Goal: Task Accomplishment & Management: Use online tool/utility

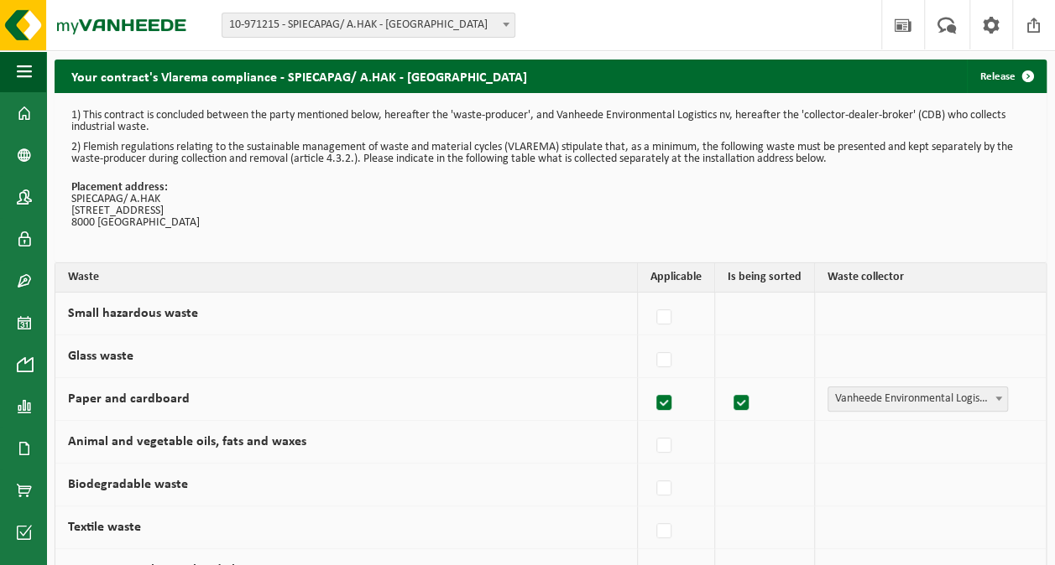
drag, startPoint x: 23, startPoint y: 116, endPoint x: 329, endPoint y: 329, distance: 372.4
click at [23, 114] on span at bounding box center [24, 113] width 15 height 42
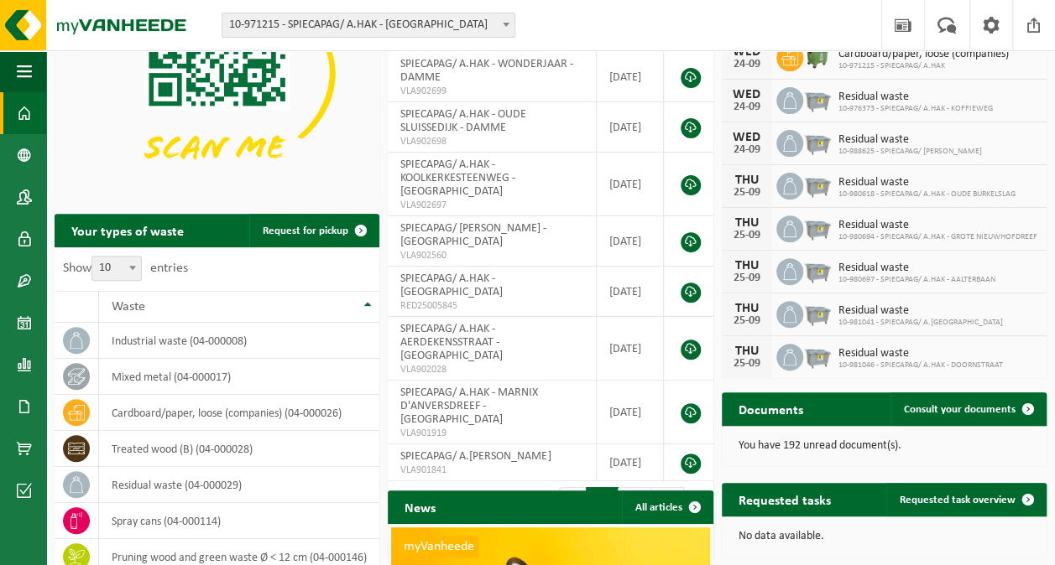
scroll to position [252, 0]
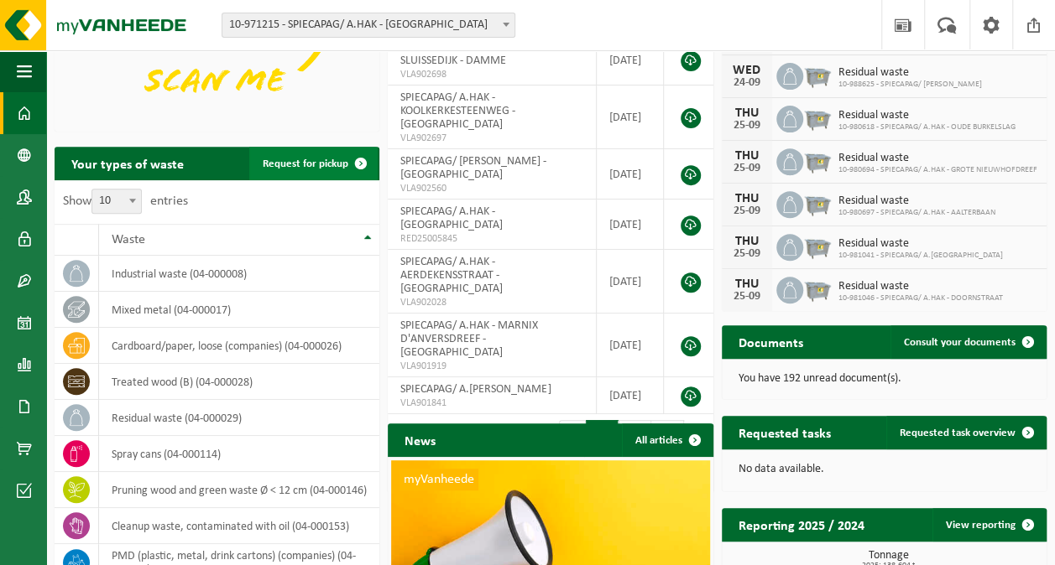
click at [315, 159] on span "Request for pickup" at bounding box center [306, 164] width 86 height 11
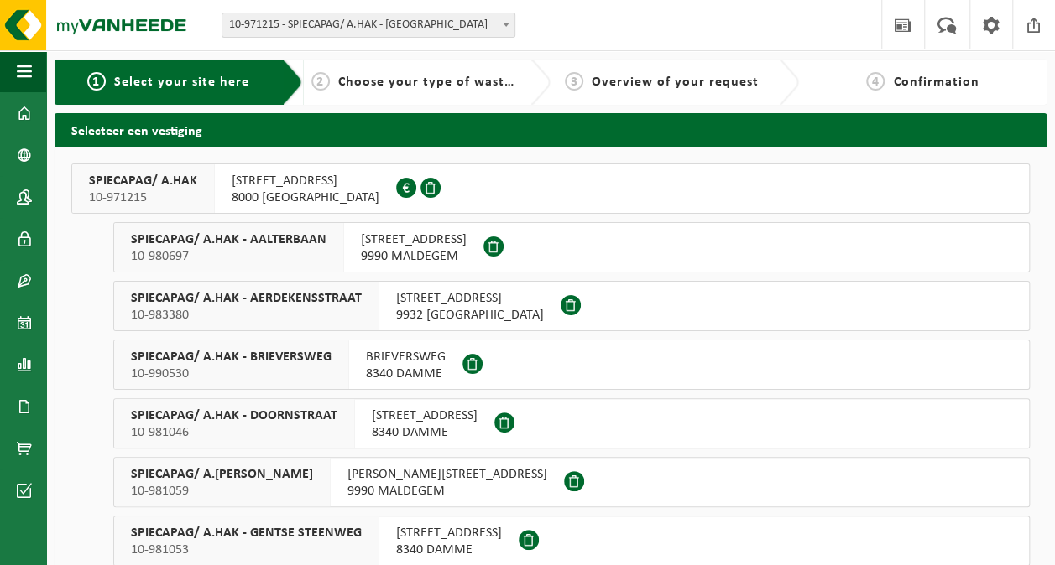
click at [305, 188] on span "GOTEVLIETSTRAAT 53 8000 BRUGGE" at bounding box center [306, 190] width 148 height 34
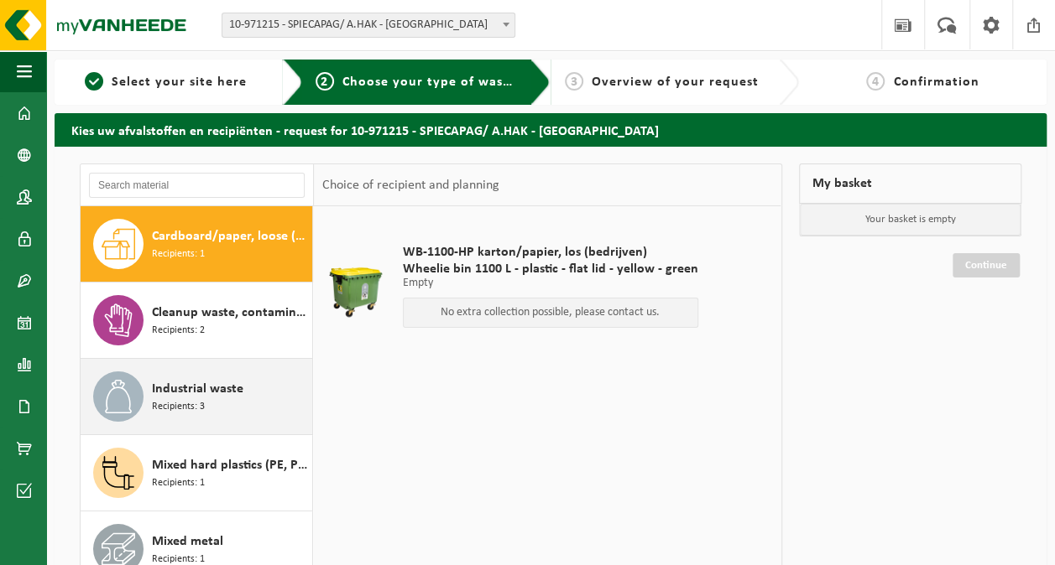
click at [181, 403] on span "Recipients: 3" at bounding box center [178, 407] width 53 height 16
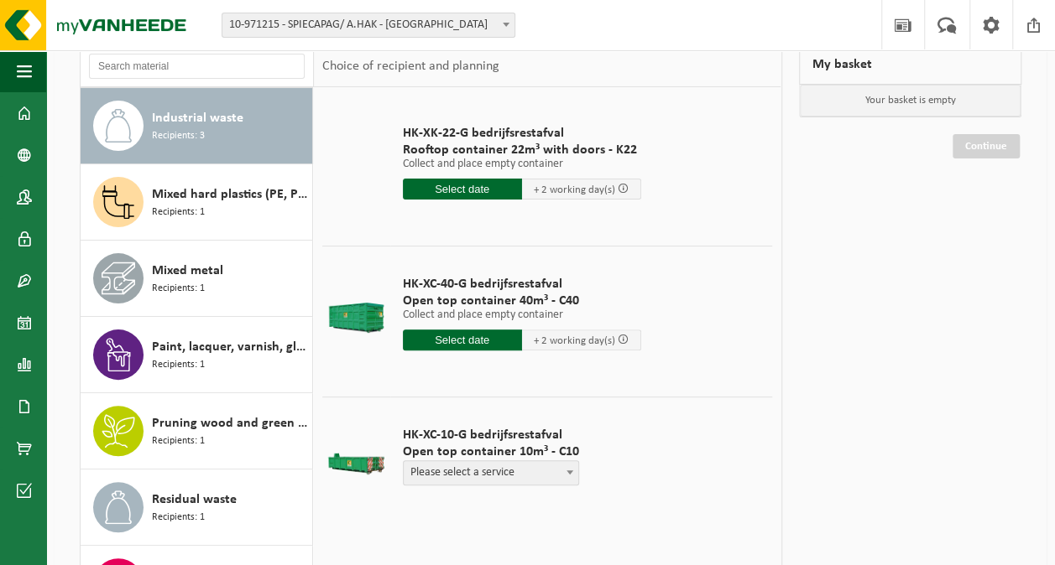
scroll to position [168, 0]
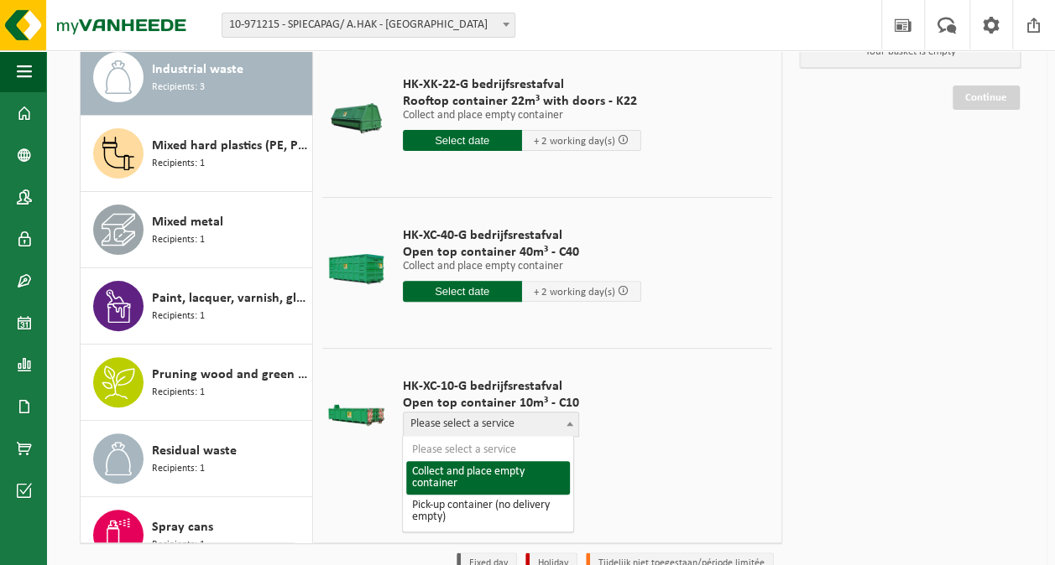
click at [537, 423] on span "Please select a service" at bounding box center [491, 424] width 175 height 23
select select "P2PL-VEL-098576_HK-XC-10-GN-00_04-000008_46"
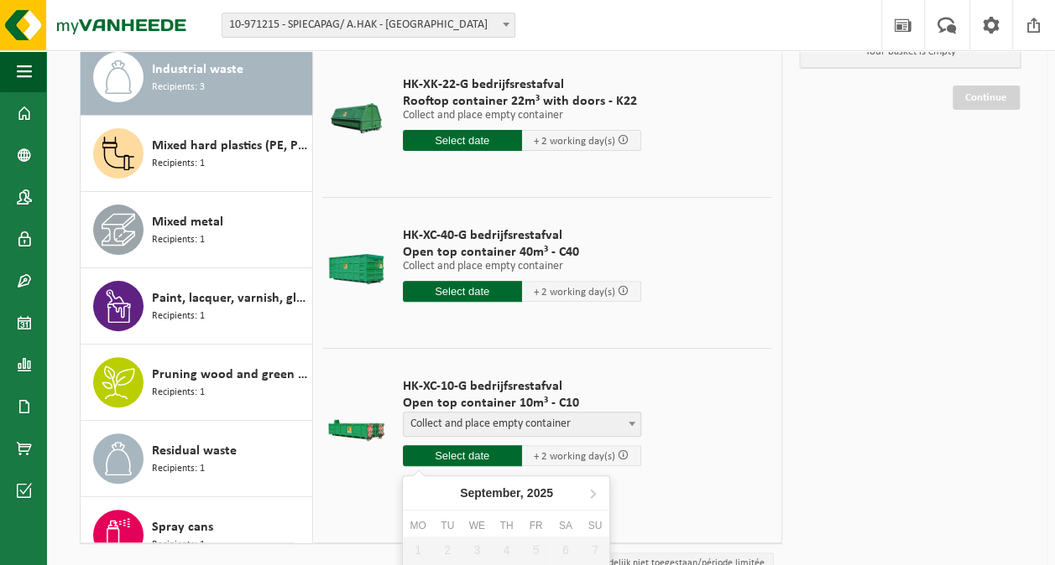
click at [480, 452] on input "text" at bounding box center [462, 455] width 119 height 21
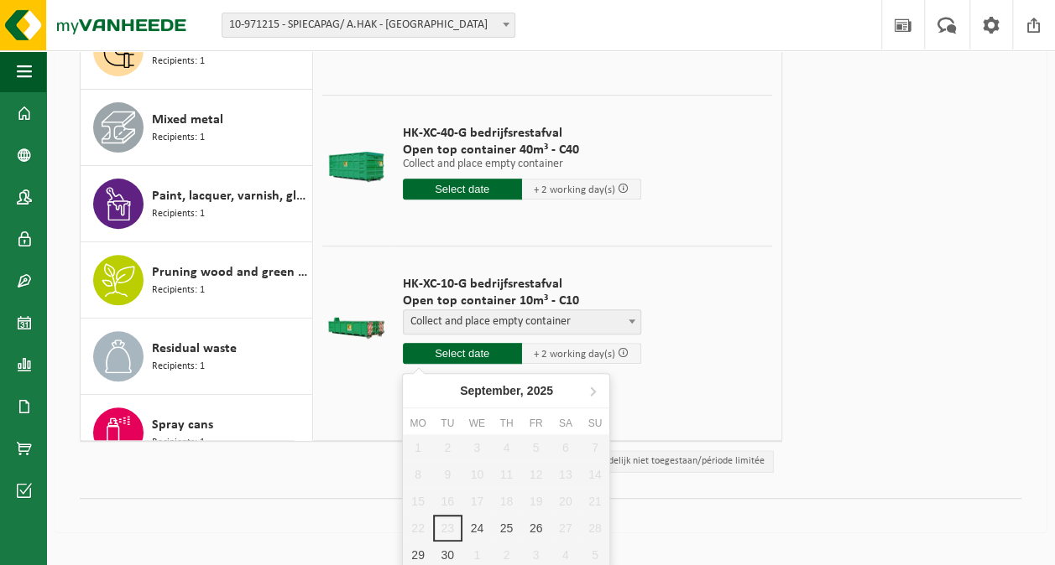
scroll to position [273, 0]
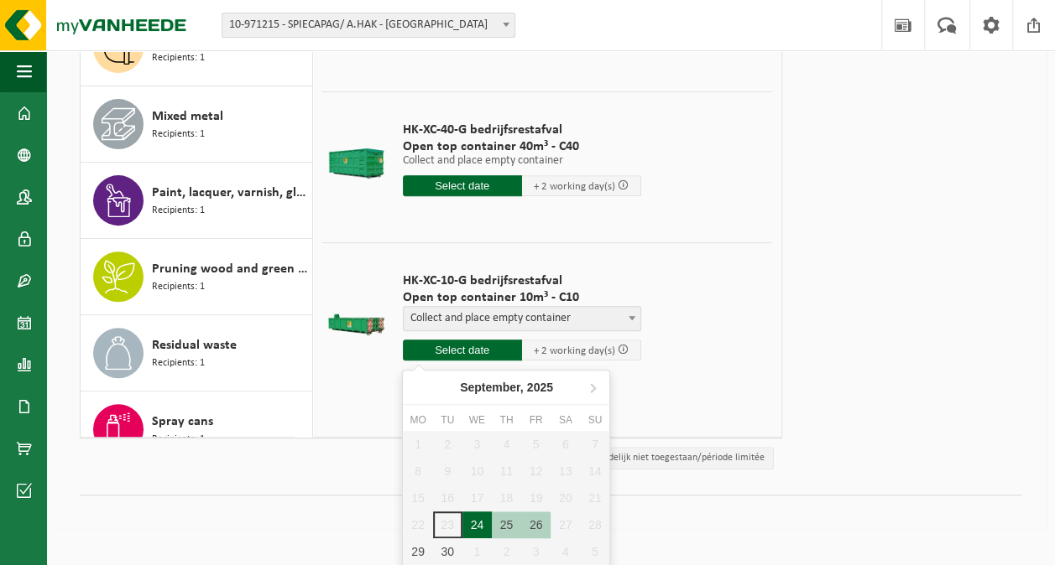
click at [471, 525] on div "24" at bounding box center [476, 525] width 29 height 27
type input "From 2025-09-24"
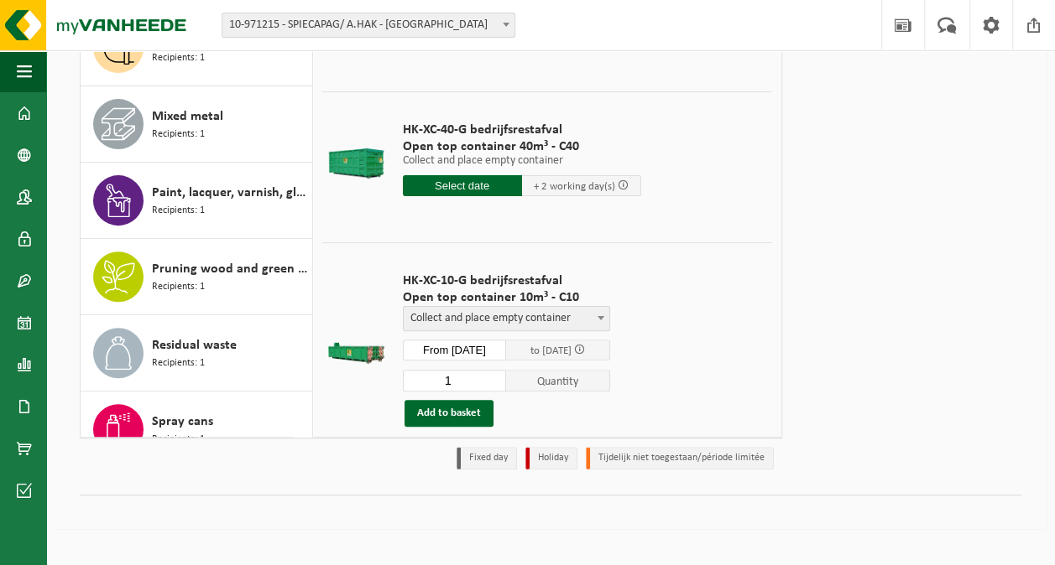
scroll to position [252, 0]
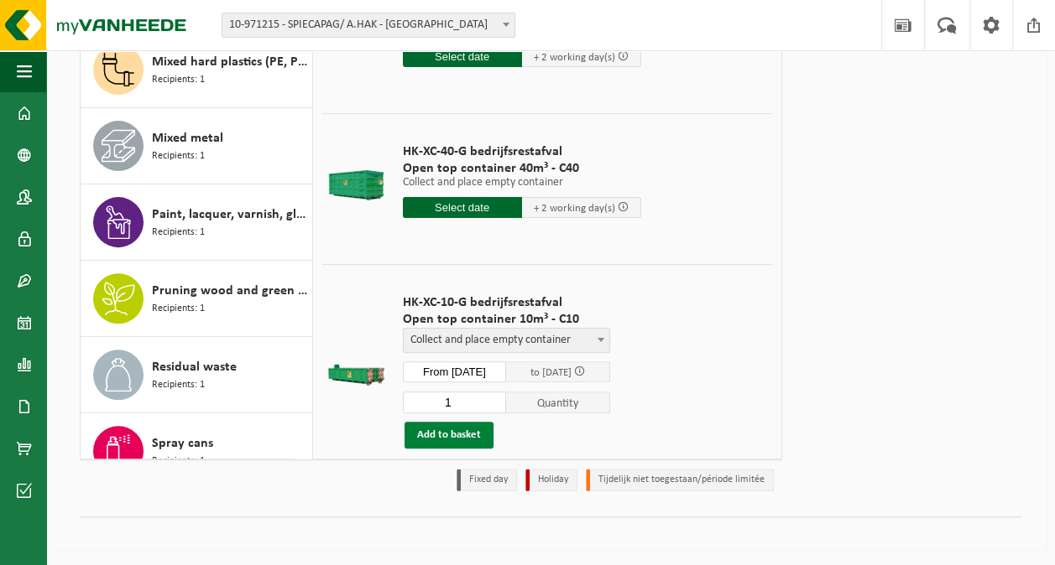
click at [464, 430] on button "Add to basket" at bounding box center [448, 435] width 89 height 27
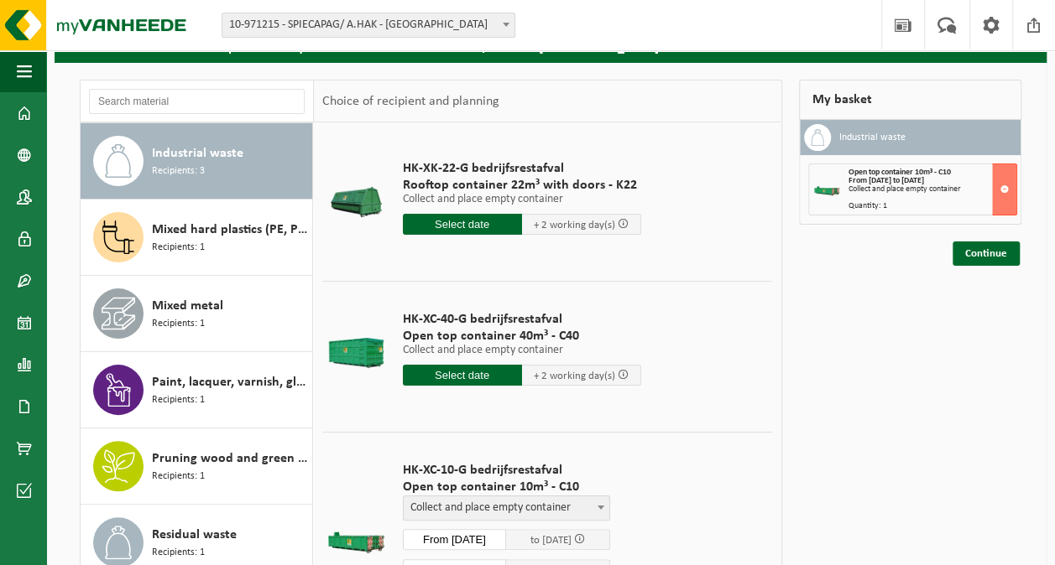
scroll to position [84, 0]
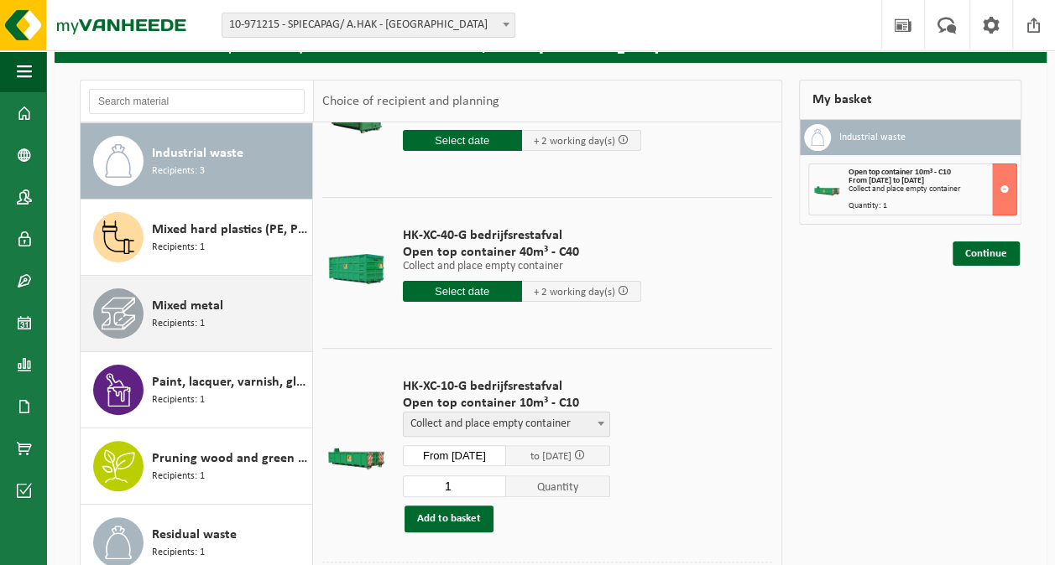
click at [210, 317] on div "Mixed metal Recipients: 1" at bounding box center [230, 314] width 156 height 50
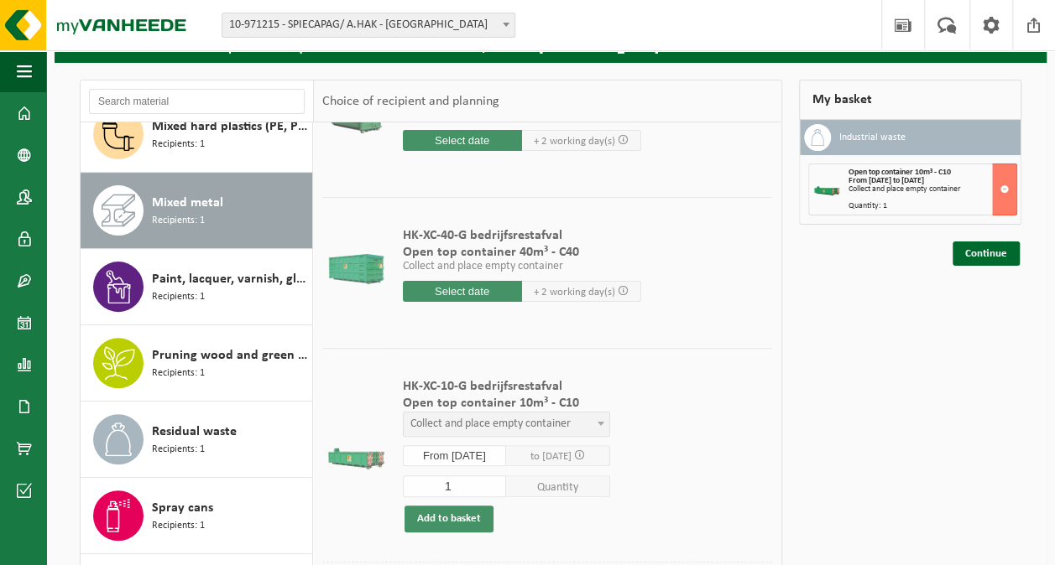
scroll to position [0, 0]
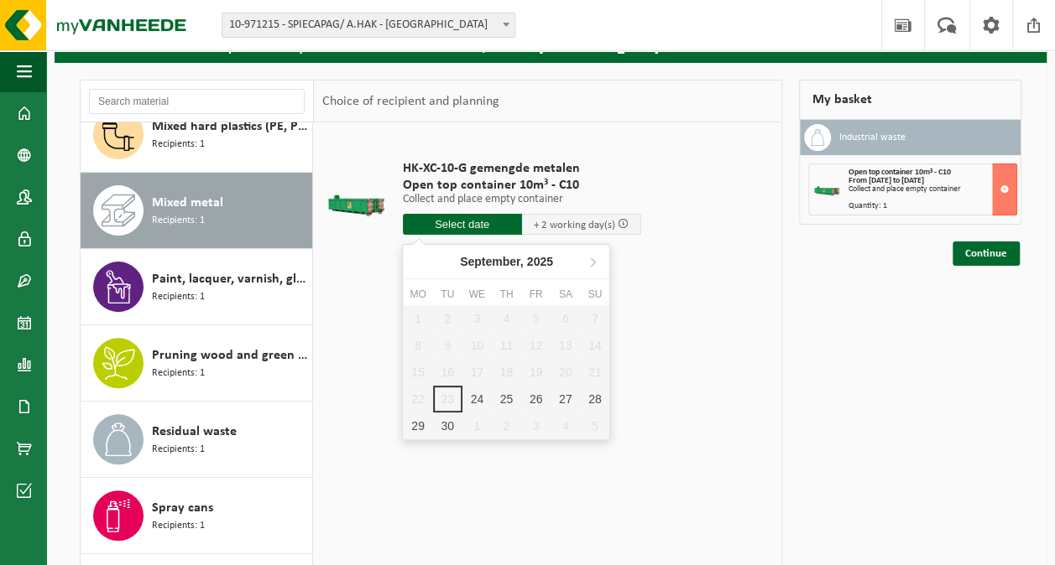
click at [477, 218] on input "text" at bounding box center [462, 224] width 119 height 21
click at [479, 398] on div "24" at bounding box center [476, 399] width 29 height 27
type input "From 2025-09-24"
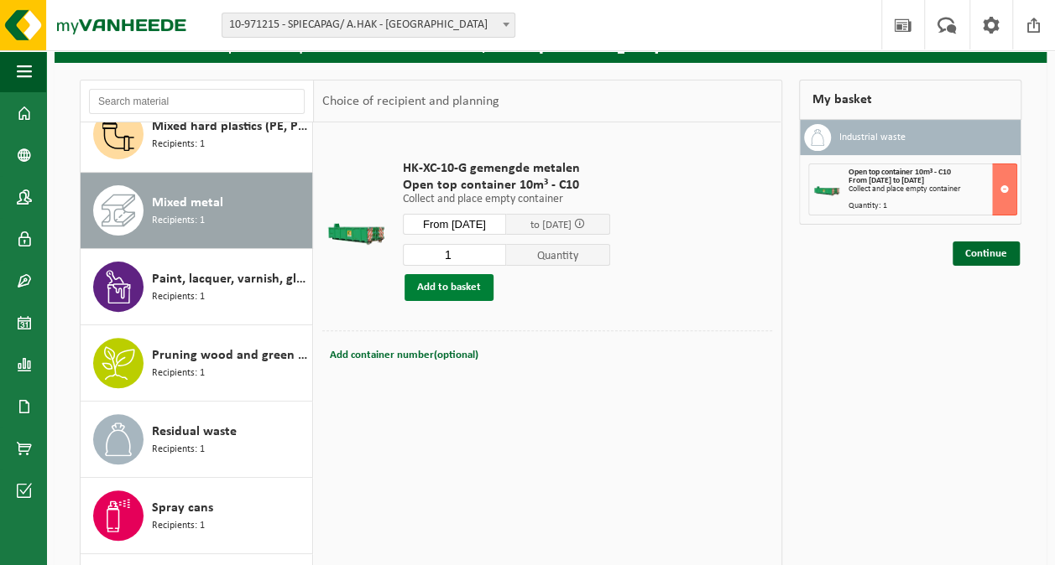
click at [456, 279] on button "Add to basket" at bounding box center [448, 287] width 89 height 27
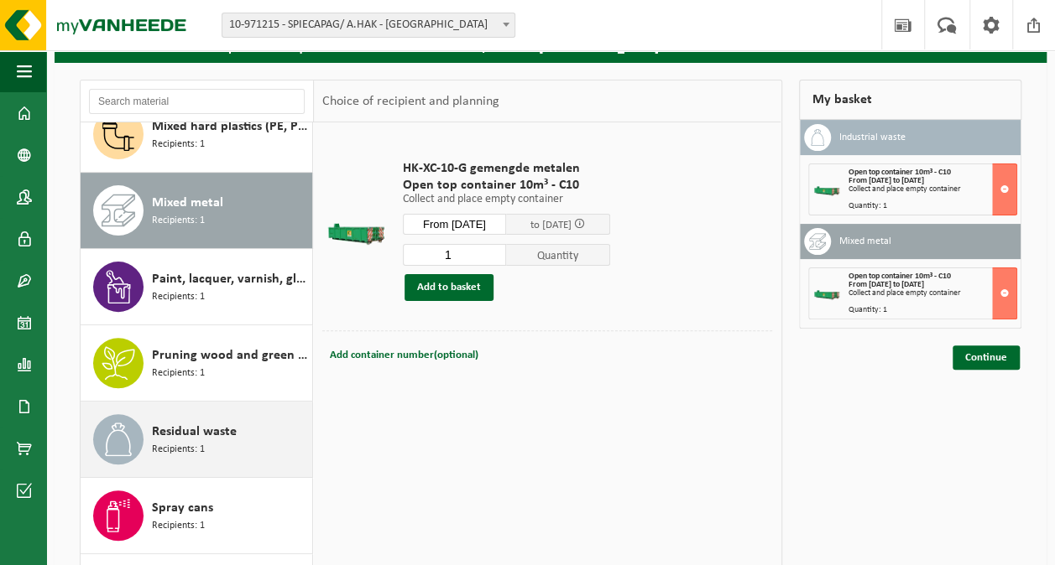
click at [227, 434] on span "Residual waste" at bounding box center [194, 432] width 85 height 20
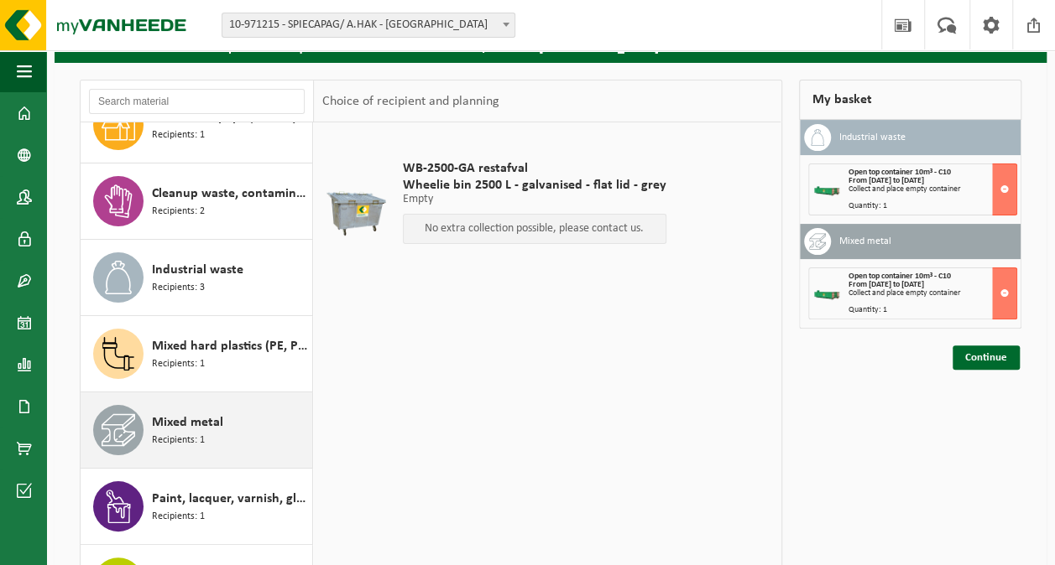
scroll to position [3, 0]
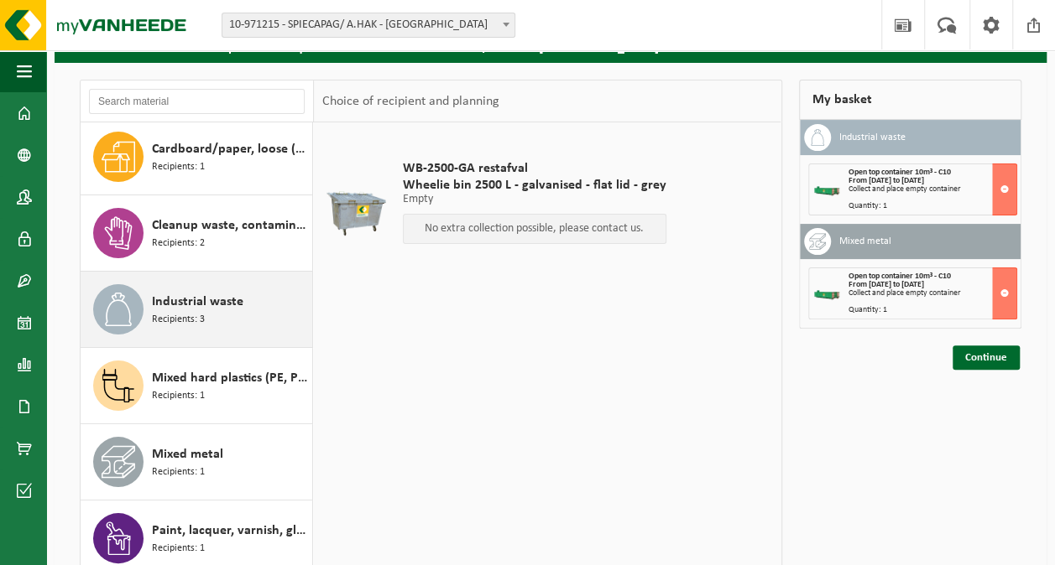
click at [223, 300] on span "Industrial waste" at bounding box center [197, 302] width 91 height 20
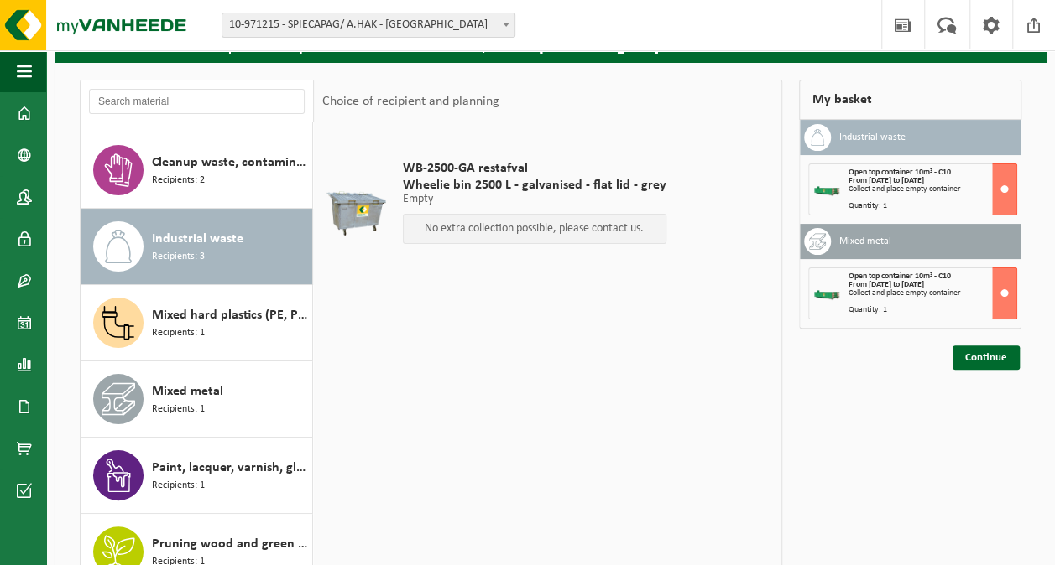
scroll to position [152, 0]
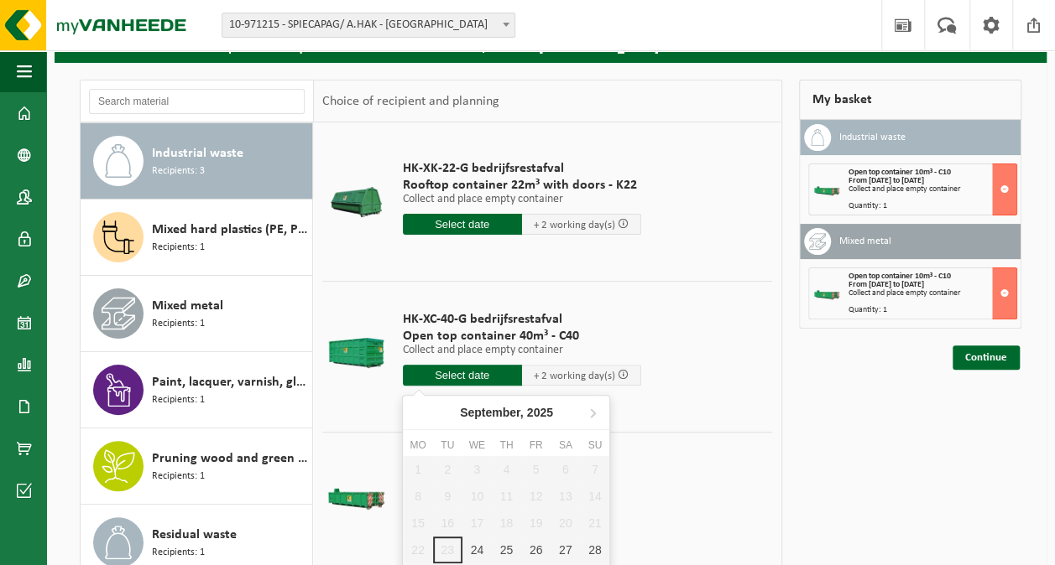
click at [477, 372] on input "text" at bounding box center [462, 375] width 119 height 21
click at [476, 548] on div "24" at bounding box center [476, 550] width 29 height 27
type input "From 2025-09-24"
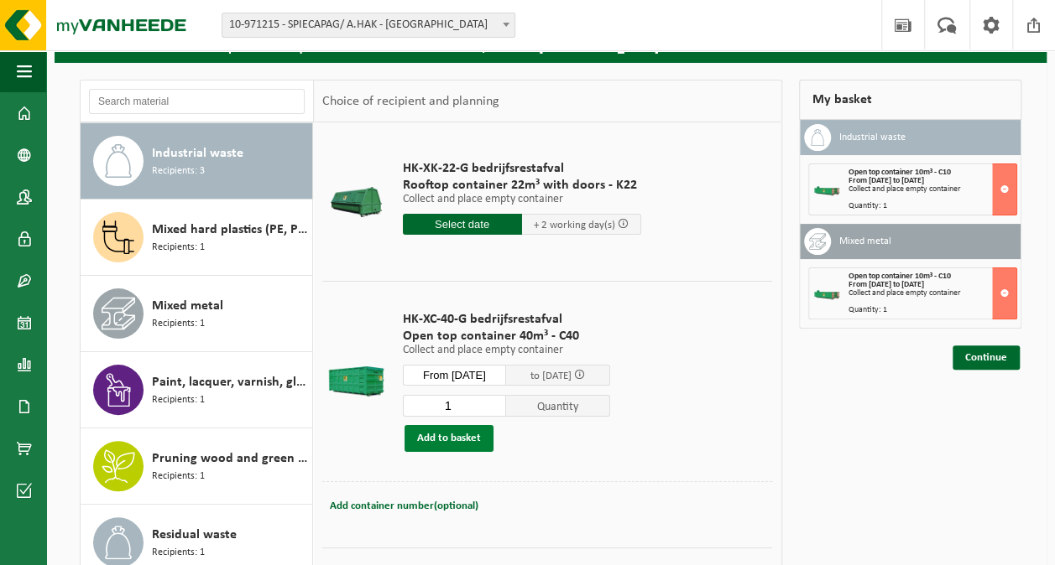
click at [459, 431] on button "Add to basket" at bounding box center [448, 438] width 89 height 27
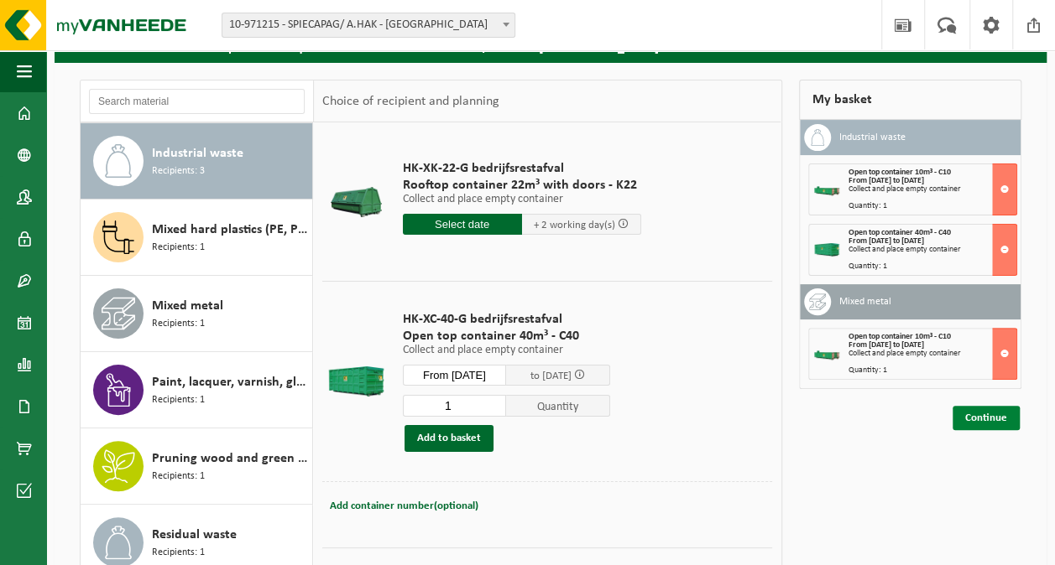
click at [1000, 414] on link "Continue" at bounding box center [985, 418] width 67 height 24
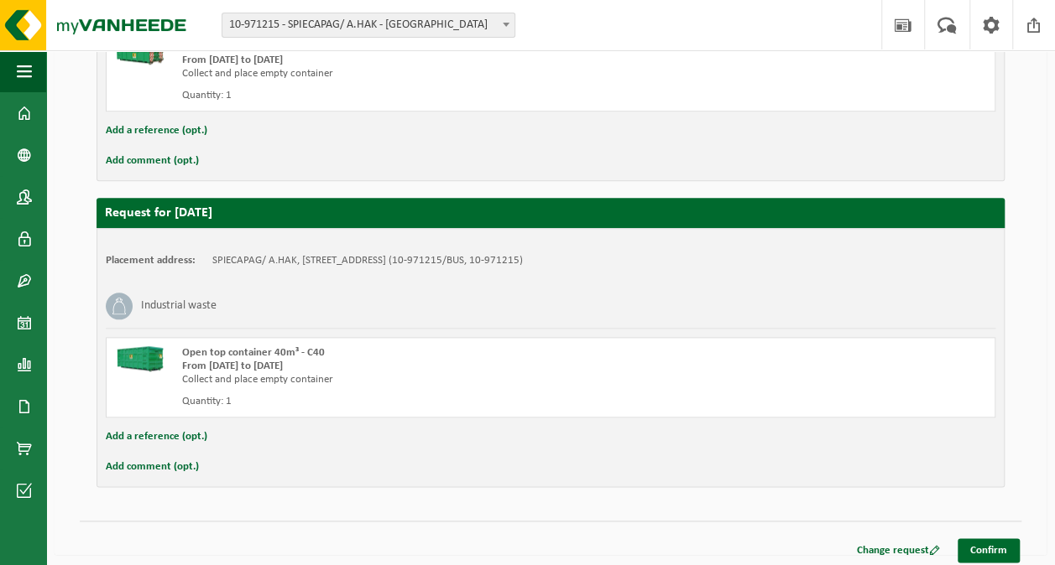
scroll to position [762, 0]
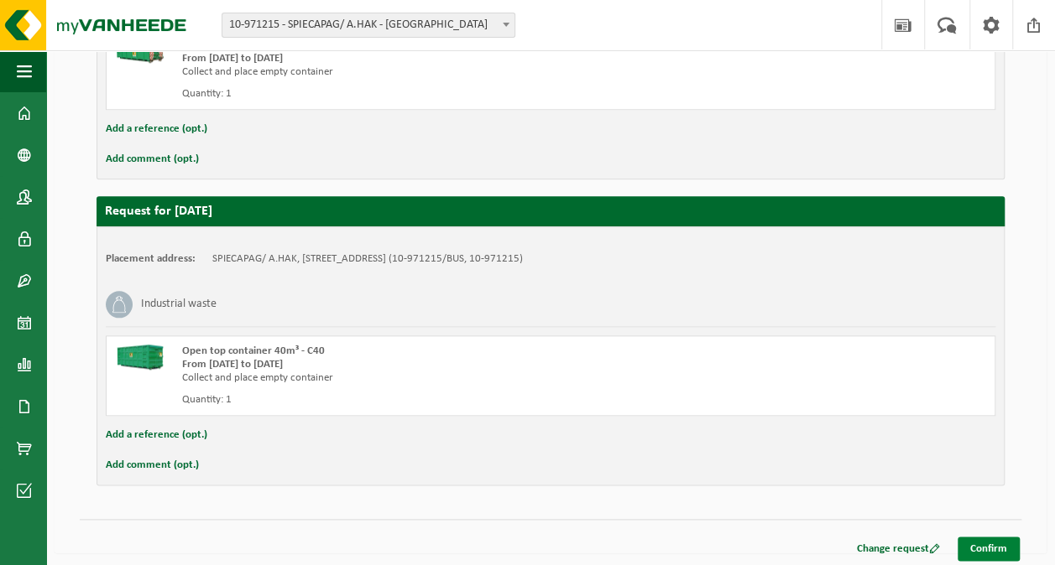
click at [986, 540] on link "Confirm" at bounding box center [988, 549] width 62 height 24
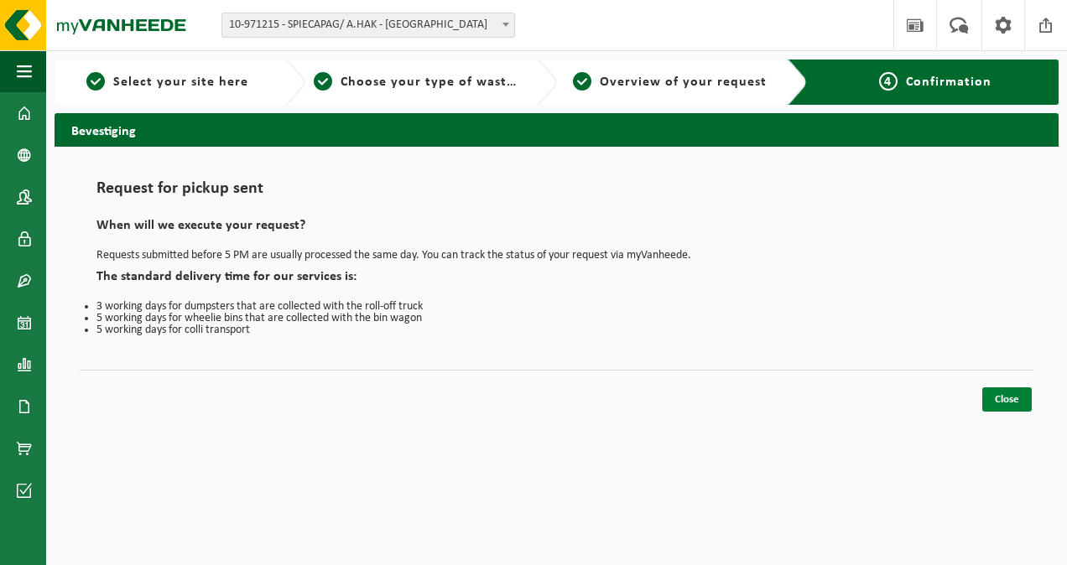
click at [1003, 398] on link "Close" at bounding box center [1006, 400] width 49 height 24
